Goal: Task Accomplishment & Management: Use online tool/utility

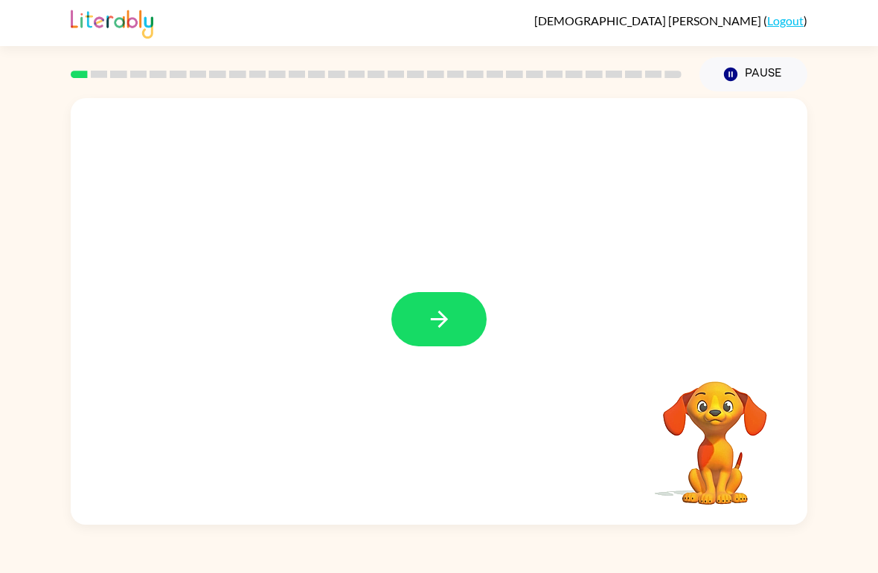
click at [447, 308] on icon "button" at bounding box center [439, 319] width 26 height 26
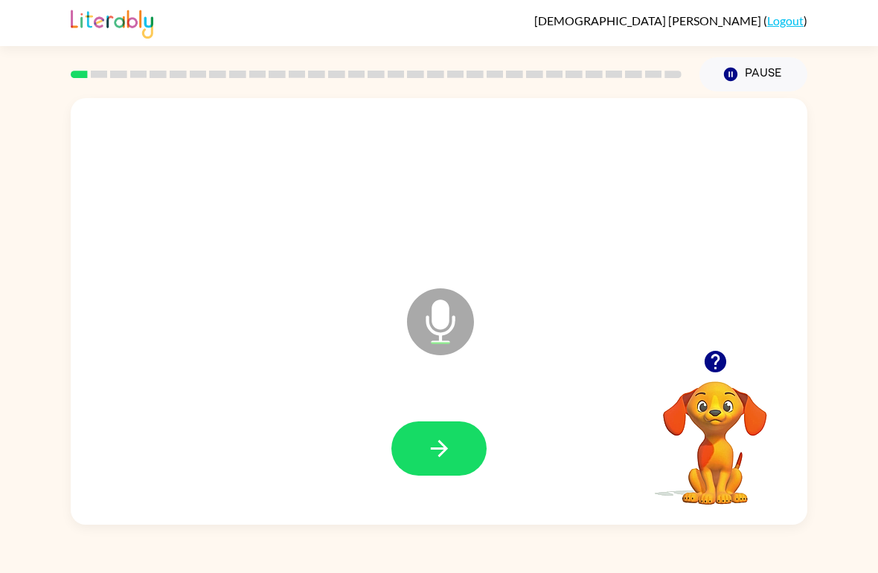
click at [609, 351] on icon "button" at bounding box center [715, 362] width 26 height 26
click at [460, 455] on button "button" at bounding box center [438, 449] width 95 height 54
click at [609, 367] on icon "button" at bounding box center [715, 362] width 22 height 22
click at [432, 462] on icon "button" at bounding box center [439, 449] width 26 height 26
click at [609, 351] on button "button" at bounding box center [715, 362] width 38 height 38
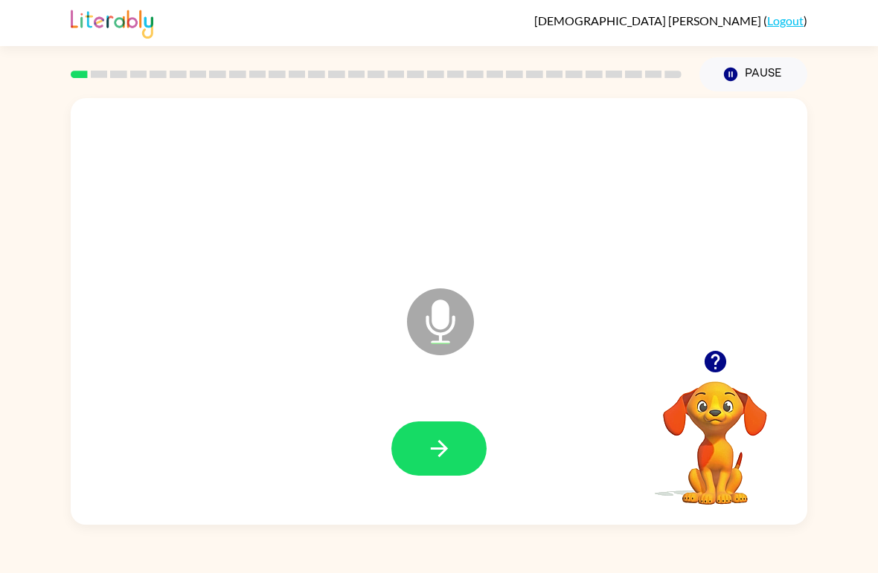
click at [419, 458] on button "button" at bounding box center [438, 449] width 95 height 54
click at [444, 459] on icon "button" at bounding box center [439, 449] width 26 height 26
click at [415, 442] on button "button" at bounding box center [438, 449] width 95 height 54
click at [455, 463] on button "button" at bounding box center [438, 449] width 95 height 54
click at [442, 448] on icon "button" at bounding box center [439, 449] width 26 height 26
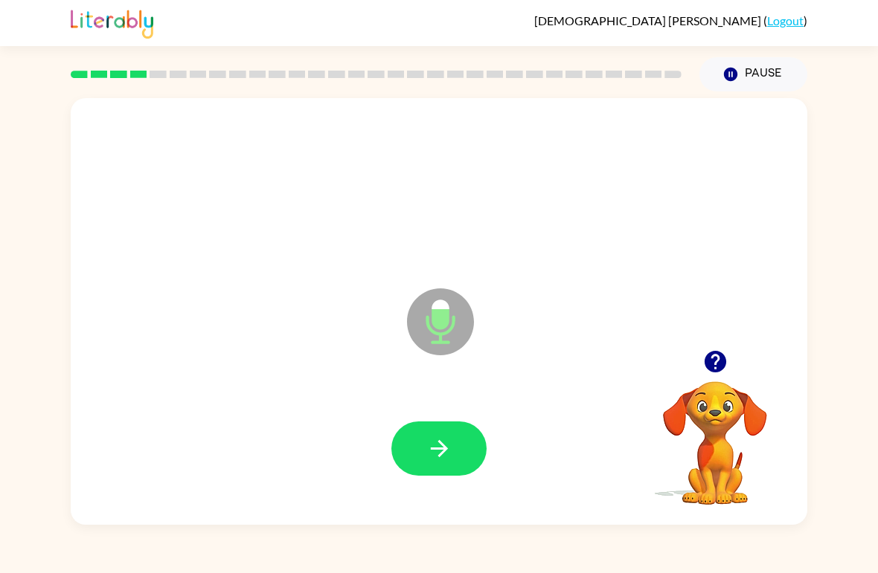
click at [446, 425] on button "button" at bounding box center [438, 449] width 95 height 54
click at [481, 445] on button "button" at bounding box center [438, 449] width 95 height 54
click at [460, 429] on button "button" at bounding box center [438, 449] width 95 height 54
click at [456, 450] on button "button" at bounding box center [438, 449] width 95 height 54
click at [432, 448] on icon "button" at bounding box center [439, 449] width 26 height 26
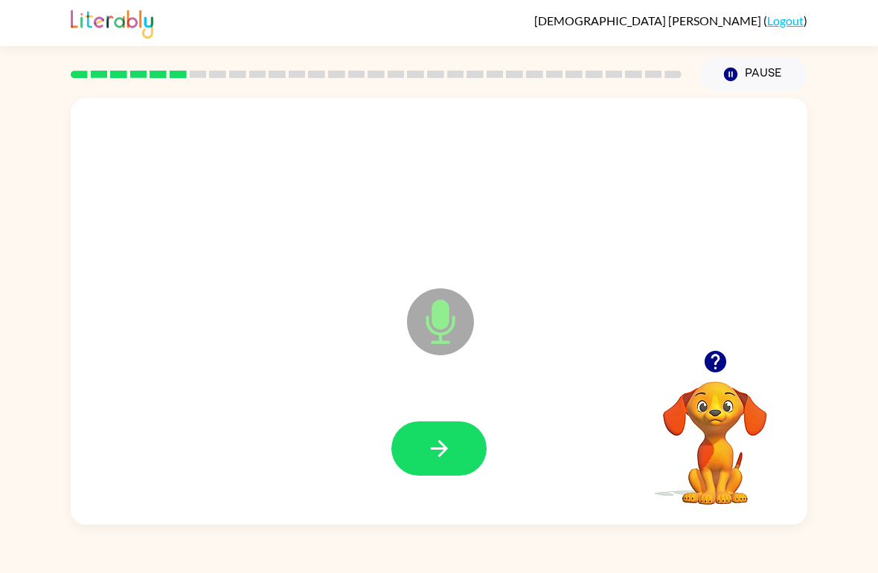
click at [464, 451] on button "button" at bounding box center [438, 449] width 95 height 54
click at [464, 460] on button "button" at bounding box center [438, 449] width 95 height 54
click at [442, 460] on icon "button" at bounding box center [439, 449] width 26 height 26
click at [459, 459] on button "button" at bounding box center [438, 449] width 95 height 54
click at [459, 453] on button "button" at bounding box center [438, 449] width 95 height 54
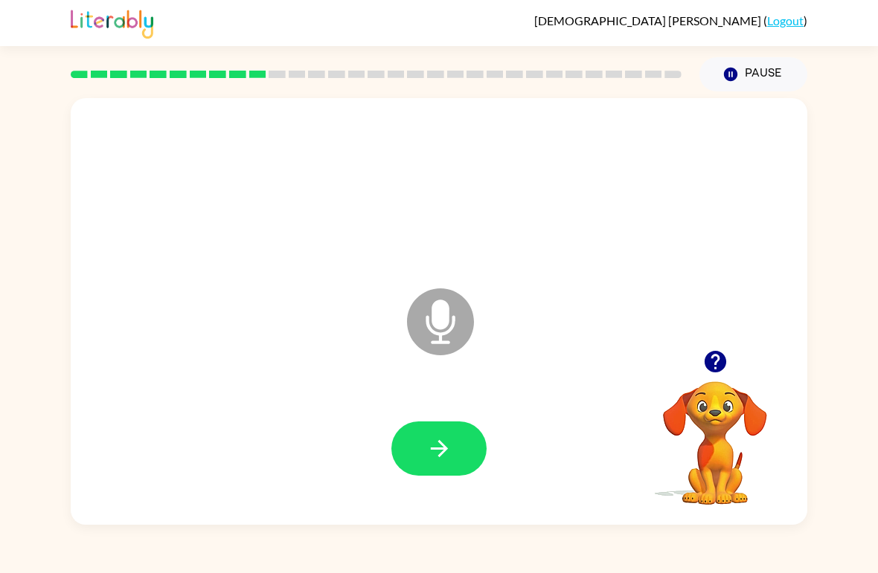
click at [445, 332] on icon at bounding box center [440, 322] width 67 height 67
click at [452, 331] on icon at bounding box center [440, 322] width 67 height 67
click at [457, 430] on button "button" at bounding box center [438, 449] width 95 height 54
click at [438, 325] on icon "Microphone The Microphone is here when it is your turn to talk" at bounding box center [514, 341] width 223 height 112
click at [466, 461] on button "button" at bounding box center [438, 449] width 95 height 54
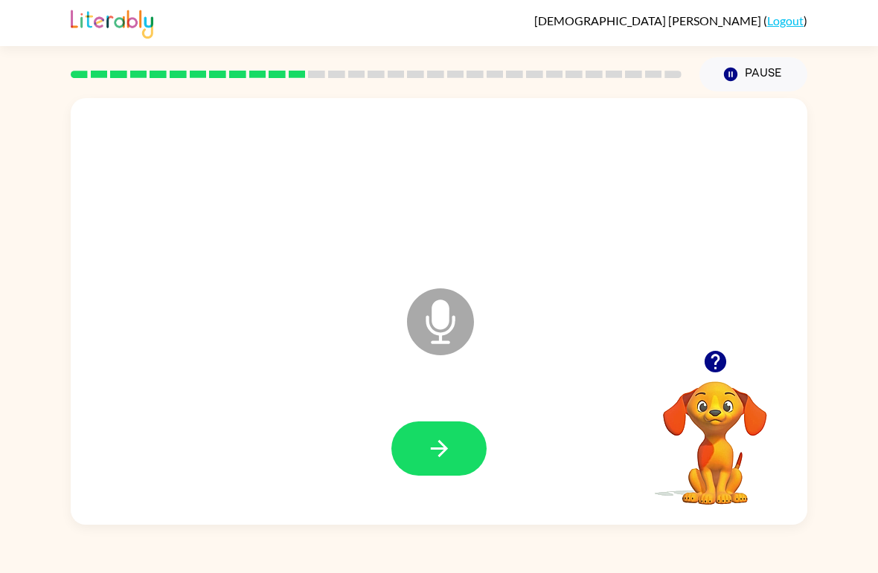
click at [609, 376] on button "button" at bounding box center [715, 362] width 38 height 38
click at [453, 455] on button "button" at bounding box center [438, 449] width 95 height 54
click at [458, 463] on button "button" at bounding box center [438, 449] width 95 height 54
click at [452, 457] on button "button" at bounding box center [438, 449] width 95 height 54
click at [472, 452] on button "button" at bounding box center [438, 449] width 95 height 54
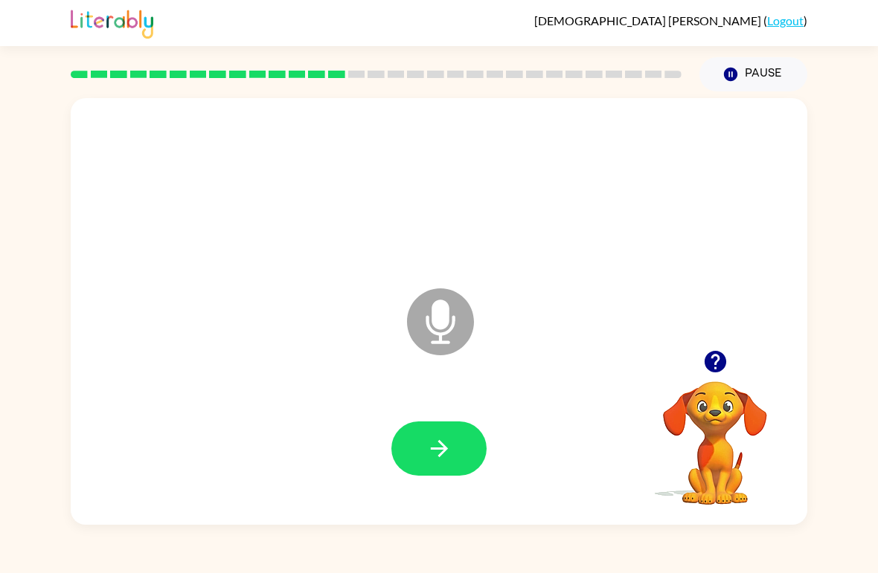
click at [445, 454] on icon "button" at bounding box center [439, 449] width 26 height 26
click at [437, 461] on icon "button" at bounding box center [439, 449] width 26 height 26
click at [437, 469] on button "button" at bounding box center [438, 449] width 95 height 54
click at [438, 462] on icon "button" at bounding box center [439, 449] width 26 height 26
click at [442, 448] on icon "button" at bounding box center [439, 449] width 26 height 26
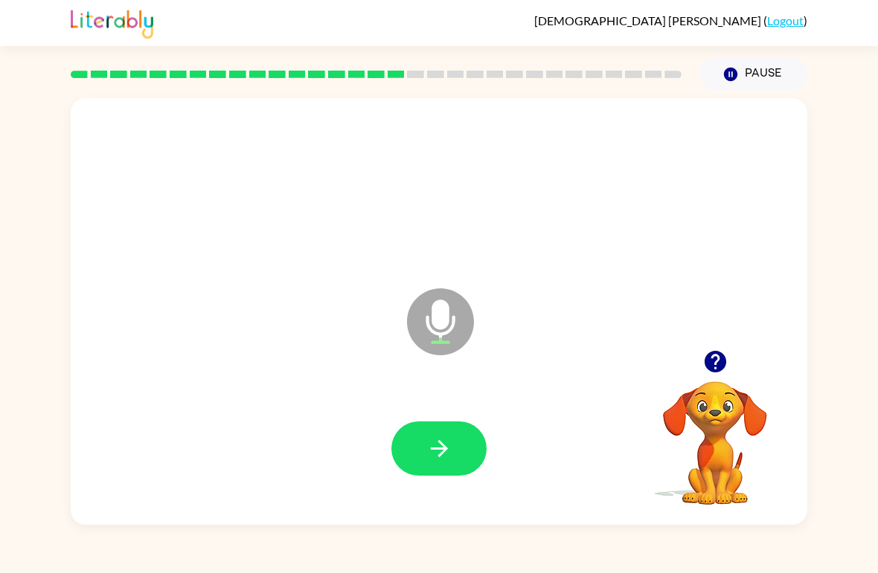
click at [428, 461] on icon "button" at bounding box center [439, 449] width 26 height 26
click at [469, 451] on button "button" at bounding box center [438, 449] width 95 height 54
click at [442, 460] on icon "button" at bounding box center [439, 449] width 26 height 26
click at [444, 465] on button "button" at bounding box center [438, 449] width 95 height 54
click at [460, 442] on button "button" at bounding box center [438, 449] width 95 height 54
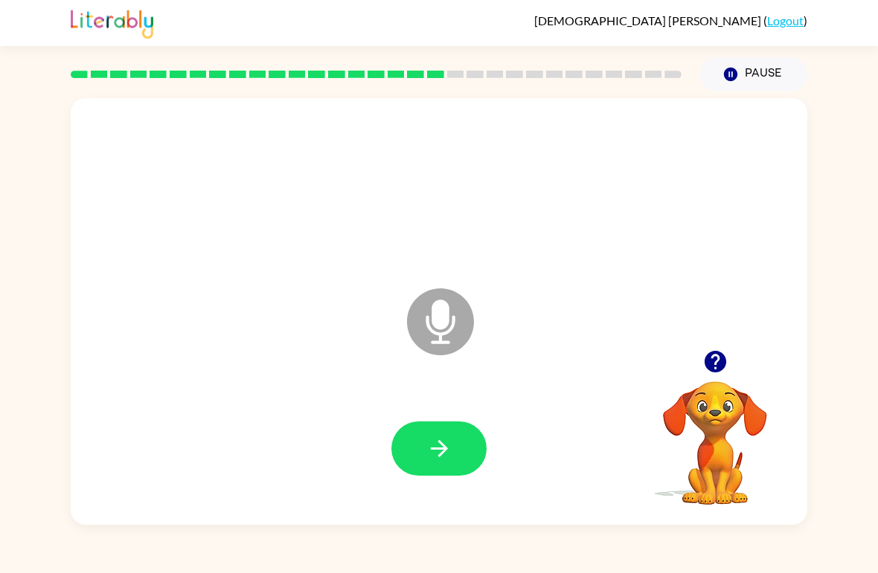
click at [453, 467] on button "button" at bounding box center [438, 449] width 95 height 54
click at [451, 455] on icon "button" at bounding box center [439, 449] width 26 height 26
click at [609, 332] on div "Microphone The Microphone is here when it is your turn to talk" at bounding box center [439, 311] width 736 height 427
click at [609, 352] on button "button" at bounding box center [715, 362] width 38 height 38
click at [454, 451] on button "button" at bounding box center [438, 449] width 95 height 54
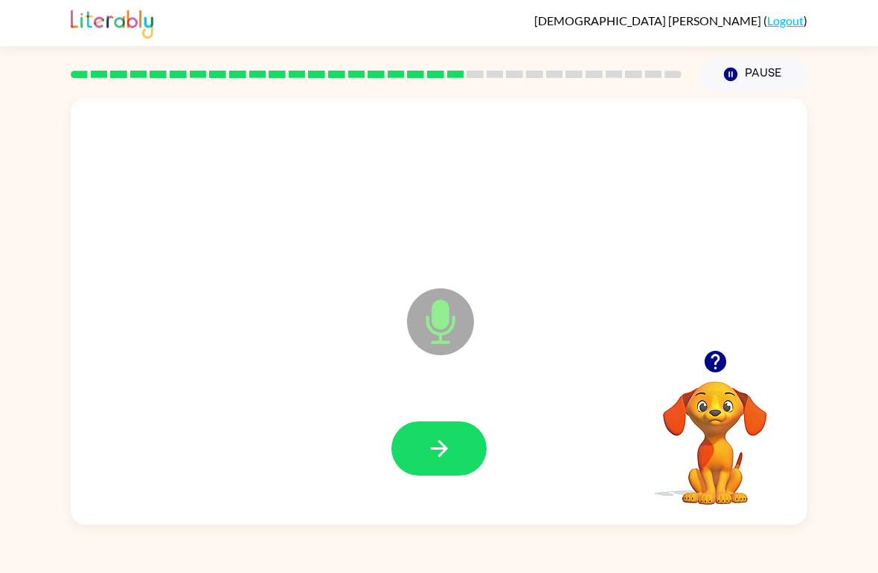
click at [458, 442] on button "button" at bounding box center [438, 449] width 95 height 54
click at [452, 451] on button "button" at bounding box center [438, 449] width 95 height 54
click at [459, 457] on button "button" at bounding box center [438, 449] width 95 height 54
click at [443, 440] on icon "button" at bounding box center [439, 449] width 26 height 26
click at [440, 460] on icon "button" at bounding box center [439, 449] width 26 height 26
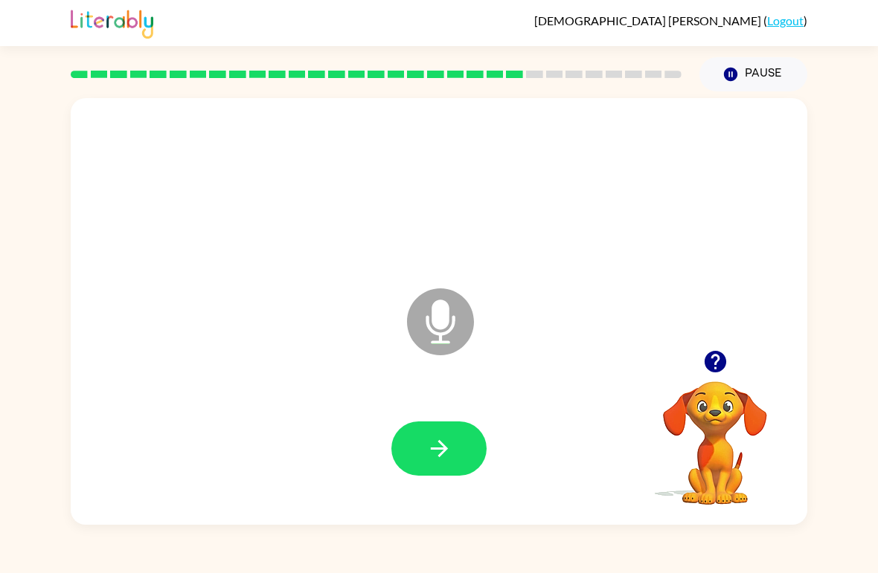
click at [429, 457] on icon "button" at bounding box center [439, 449] width 26 height 26
click at [442, 457] on icon "button" at bounding box center [439, 449] width 26 height 26
click at [440, 450] on icon "button" at bounding box center [438, 448] width 17 height 17
click at [460, 486] on div at bounding box center [439, 449] width 707 height 123
click at [442, 455] on icon "button" at bounding box center [438, 448] width 17 height 17
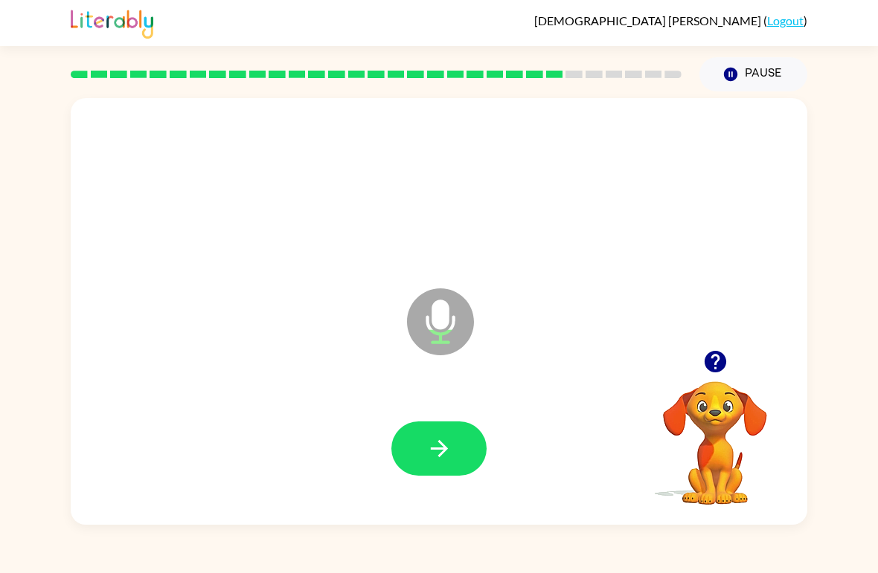
click at [440, 449] on icon "button" at bounding box center [438, 448] width 17 height 17
click at [426, 464] on button "button" at bounding box center [438, 449] width 95 height 54
click at [447, 454] on icon "button" at bounding box center [439, 449] width 26 height 26
click at [609, 357] on icon "button" at bounding box center [715, 362] width 22 height 22
click at [452, 442] on button "button" at bounding box center [438, 449] width 95 height 54
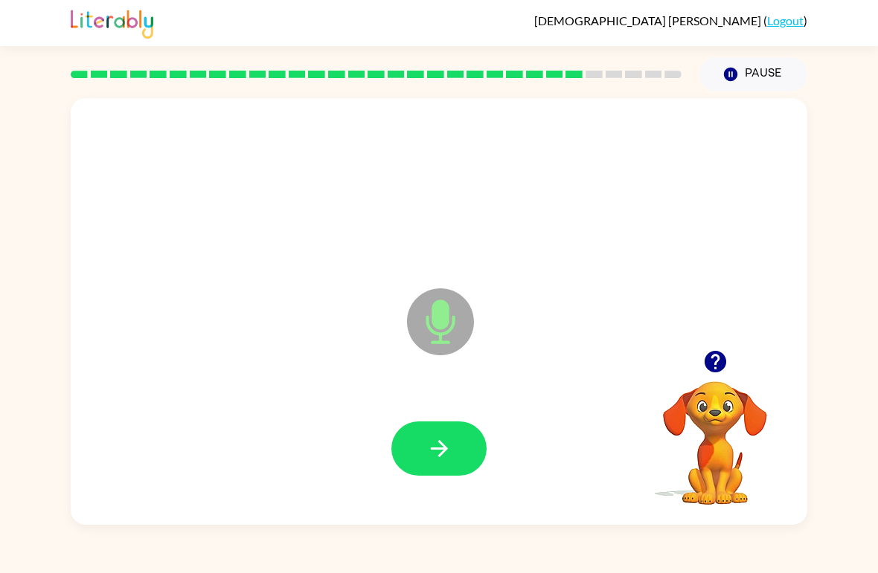
click at [447, 452] on icon "button" at bounding box center [439, 449] width 26 height 26
click at [461, 441] on button "button" at bounding box center [438, 449] width 95 height 54
click at [465, 473] on button "button" at bounding box center [438, 449] width 95 height 54
click at [609, 364] on icon "button" at bounding box center [715, 362] width 22 height 22
click at [438, 442] on icon "button" at bounding box center [438, 448] width 17 height 17
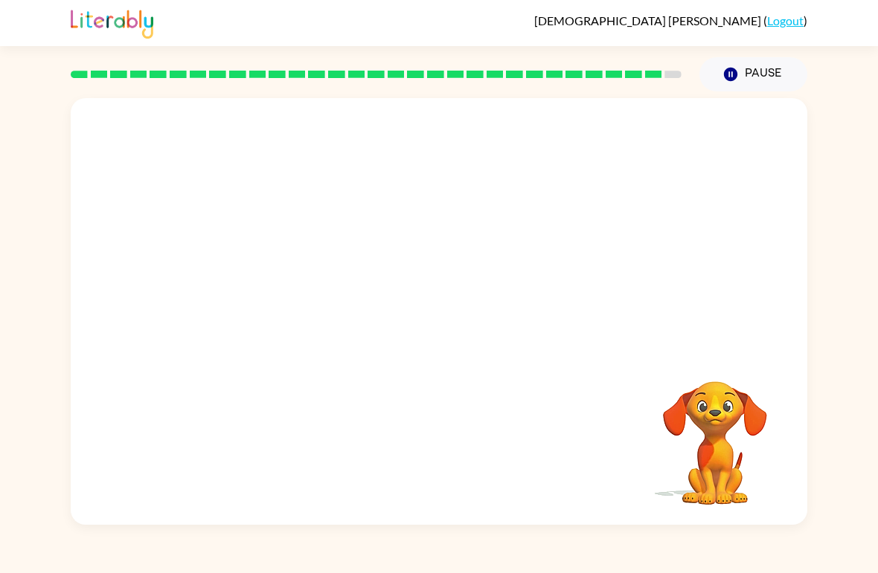
click at [553, 427] on div at bounding box center [439, 449] width 707 height 123
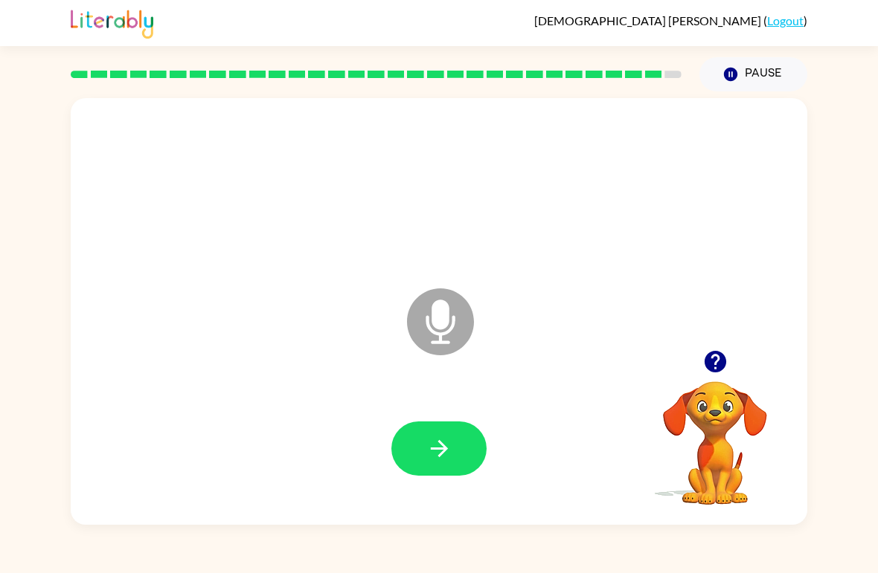
click at [428, 442] on icon "button" at bounding box center [439, 449] width 26 height 26
click at [443, 466] on button "button" at bounding box center [438, 449] width 95 height 54
